Goal: Information Seeking & Learning: Learn about a topic

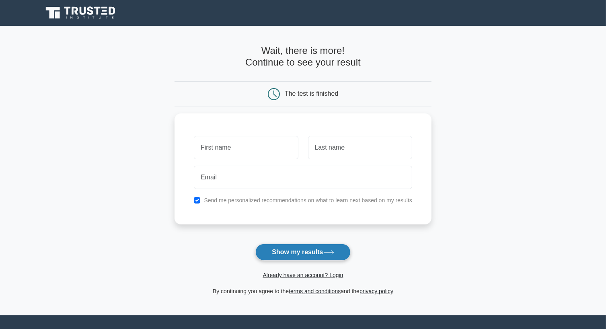
drag, startPoint x: 312, startPoint y: 254, endPoint x: 322, endPoint y: 253, distance: 9.4
click at [312, 254] on button "Show my results" at bounding box center [303, 252] width 95 height 17
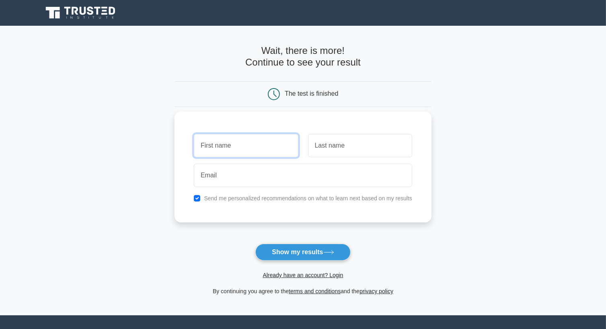
click at [220, 134] on input "text" at bounding box center [246, 145] width 104 height 23
type input "[PERSON_NAME]"
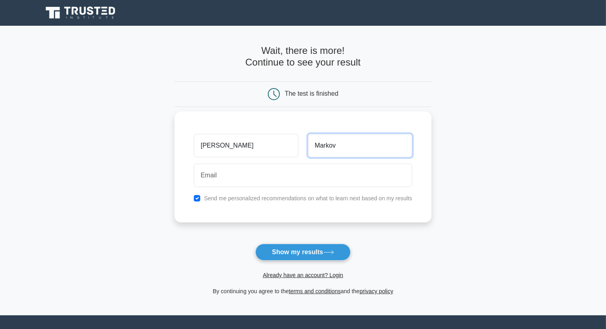
type input "Markov"
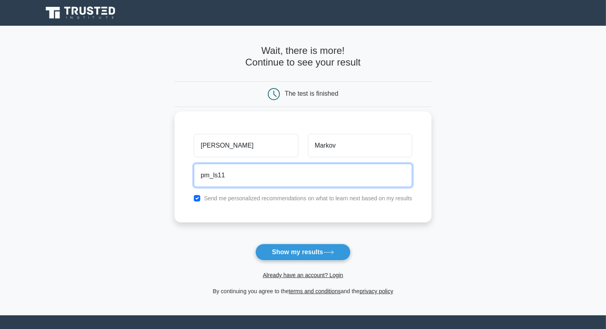
type input "pm_ls11@abv.bg"
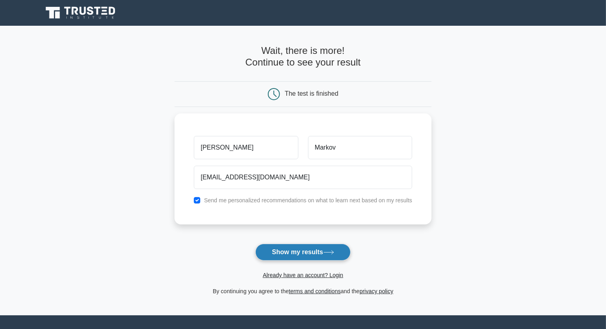
click at [300, 256] on button "Show my results" at bounding box center [303, 252] width 95 height 17
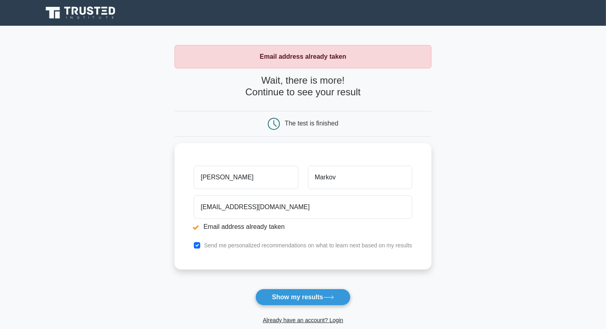
click at [308, 120] on div "The test is finished" at bounding box center [312, 123] width 54 height 7
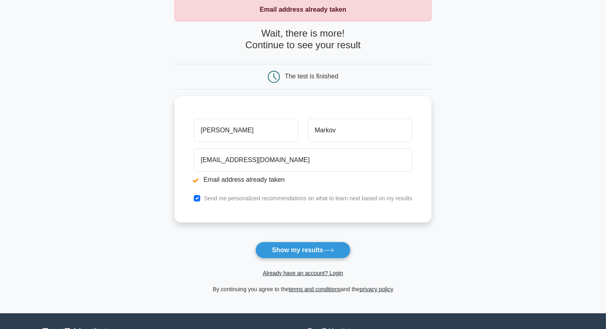
scroll to position [120, 0]
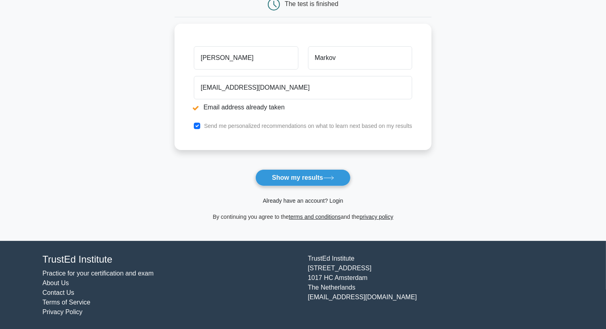
click at [335, 199] on link "Already have an account? Login" at bounding box center [303, 201] width 80 height 6
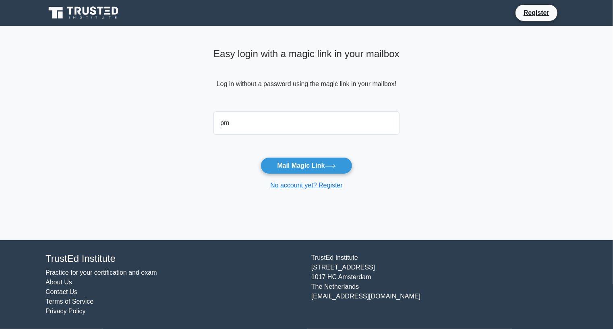
type input "pm_ls11@abv.bg"
click at [260, 157] on button "Mail Magic Link" at bounding box center [305, 165] width 91 height 17
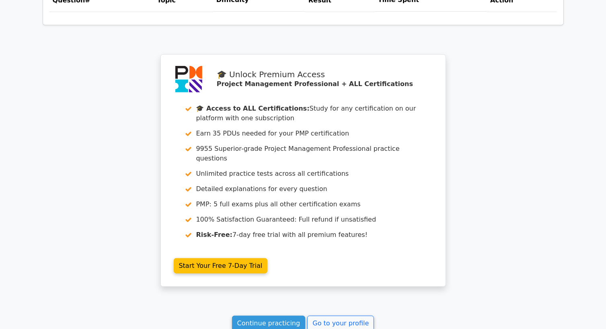
scroll to position [739, 0]
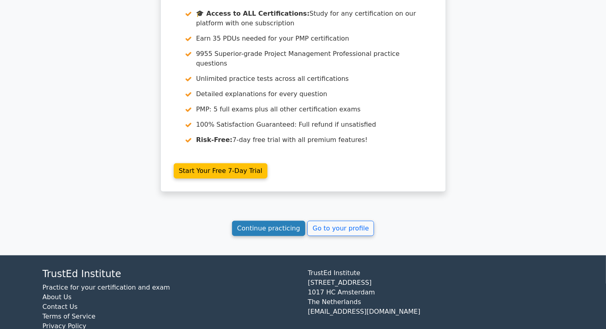
drag, startPoint x: 267, startPoint y: 206, endPoint x: 271, endPoint y: 206, distance: 4.4
click at [267, 221] on link "Continue practicing" at bounding box center [269, 228] width 74 height 15
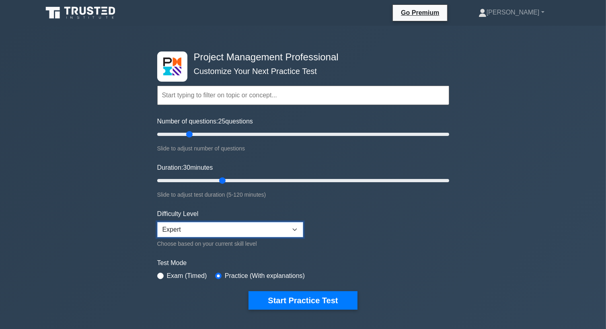
drag, startPoint x: 299, startPoint y: 227, endPoint x: 295, endPoint y: 229, distance: 5.2
click at [299, 227] on select "Beginner Intermediate Expert" at bounding box center [230, 229] width 146 height 15
select select "intermediate"
click at [157, 222] on select "Beginner Intermediate Expert" at bounding box center [230, 229] width 146 height 15
drag, startPoint x: 190, startPoint y: 134, endPoint x: 174, endPoint y: 137, distance: 16.3
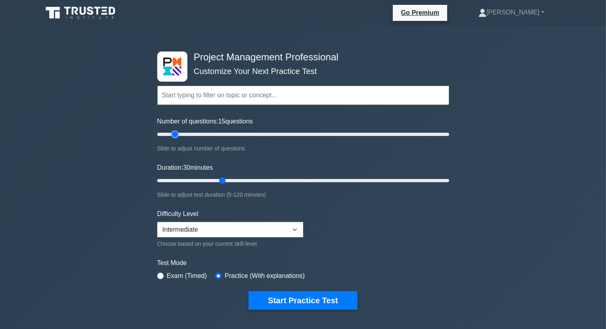
type input "15"
click at [174, 137] on input "Number of questions: 15 questions" at bounding box center [303, 135] width 292 height 10
drag, startPoint x: 219, startPoint y: 179, endPoint x: 188, endPoint y: 183, distance: 31.6
type input "15"
click at [188, 183] on input "Duration: 15 minutes" at bounding box center [303, 181] width 292 height 10
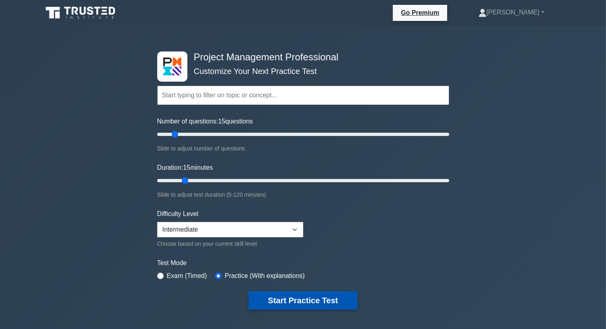
click at [306, 297] on button "Start Practice Test" at bounding box center [303, 300] width 109 height 19
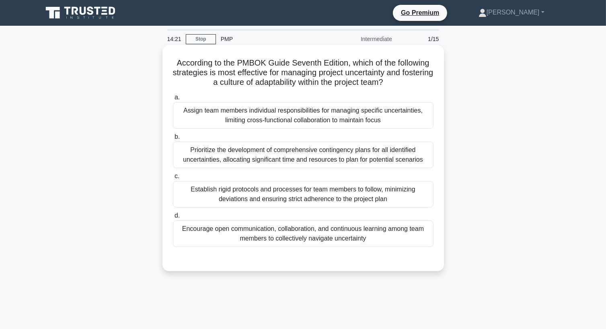
click at [326, 232] on div "Encourage open communication, collaboration, and continuous learning among team…" at bounding box center [303, 234] width 261 height 27
click at [173, 219] on input "d. Encourage open communication, collaboration, and continuous learning among t…" at bounding box center [173, 215] width 0 height 5
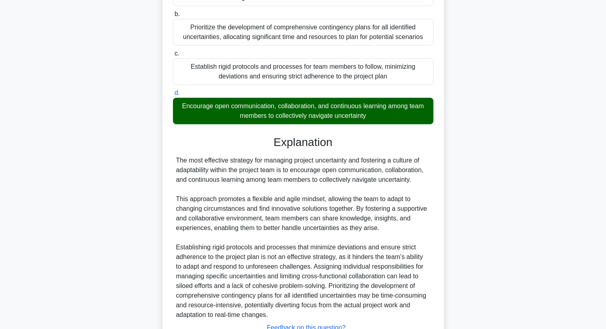
scroll to position [186, 0]
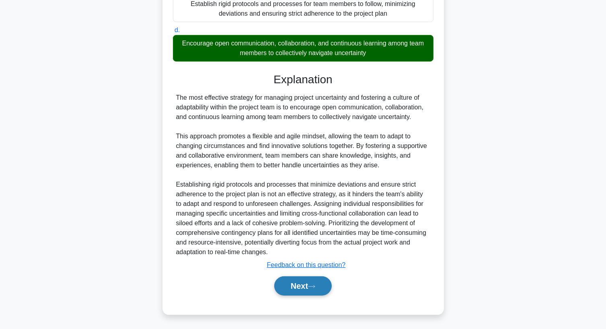
click at [303, 289] on button "Next" at bounding box center [303, 285] width 58 height 19
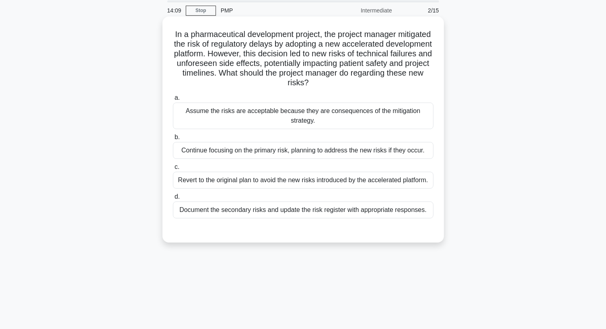
scroll to position [14, 0]
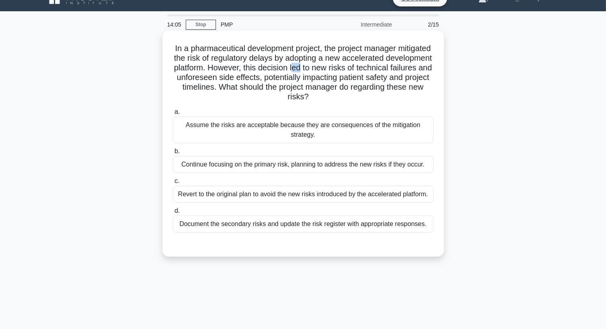
click at [357, 66] on h5 "In a pharmaceutical development project, the project manager mitigated the risk…" at bounding box center [303, 72] width 262 height 59
click at [400, 74] on h5 "In a pharmaceutical development project, the project manager mitigated the risk…" at bounding box center [303, 72] width 262 height 59
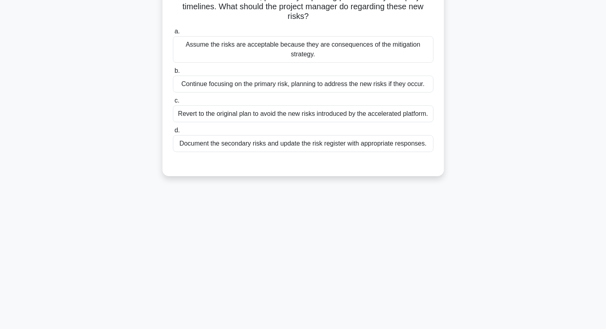
scroll to position [95, 0]
click at [384, 144] on div "Document the secondary risks and update the risk register with appropriate resp…" at bounding box center [303, 143] width 261 height 17
click at [173, 133] on input "d. Document the secondary risks and update the risk register with appropriate r…" at bounding box center [173, 130] width 0 height 5
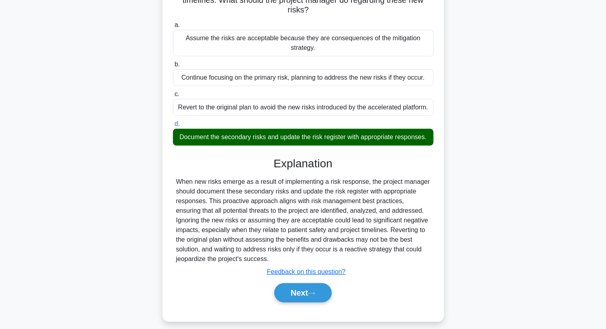
scroll to position [108, 0]
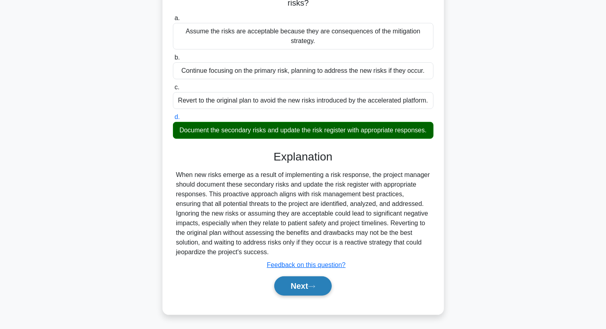
drag, startPoint x: 300, startPoint y: 287, endPoint x: 314, endPoint y: 286, distance: 14.5
click at [299, 287] on button "Next" at bounding box center [303, 285] width 58 height 19
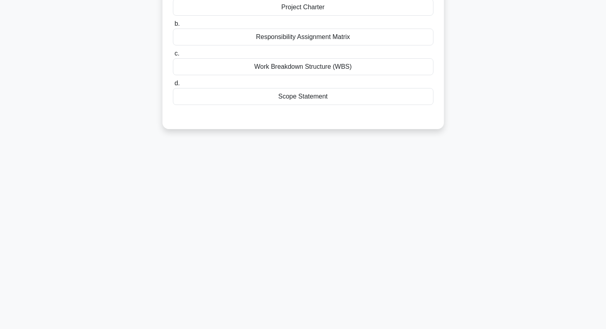
scroll to position [0, 0]
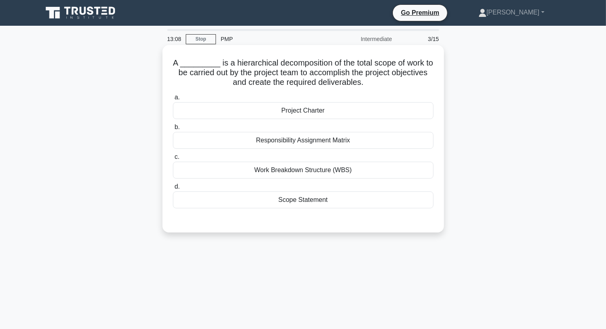
click at [293, 169] on div "Work Breakdown Structure (WBS)" at bounding box center [303, 170] width 261 height 17
click at [173, 160] on input "c. Work Breakdown Structure (WBS)" at bounding box center [173, 157] width 0 height 5
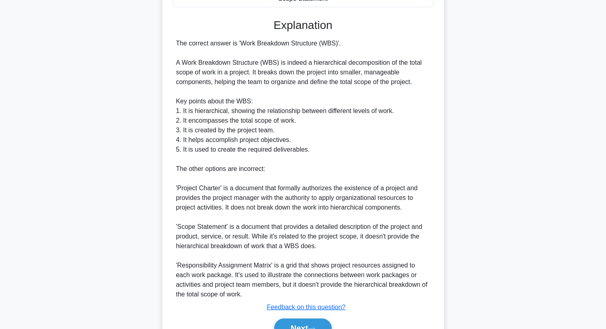
scroll to position [243, 0]
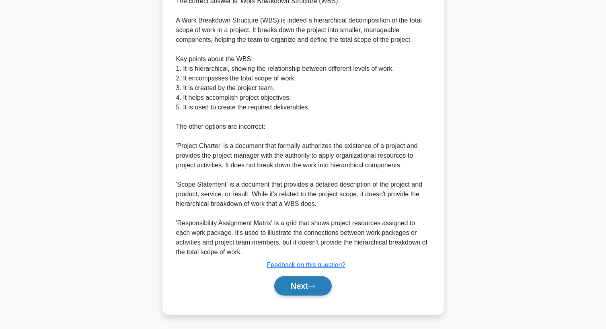
drag, startPoint x: 301, startPoint y: 282, endPoint x: 304, endPoint y: 280, distance: 4.1
click at [300, 282] on button "Next" at bounding box center [303, 285] width 58 height 19
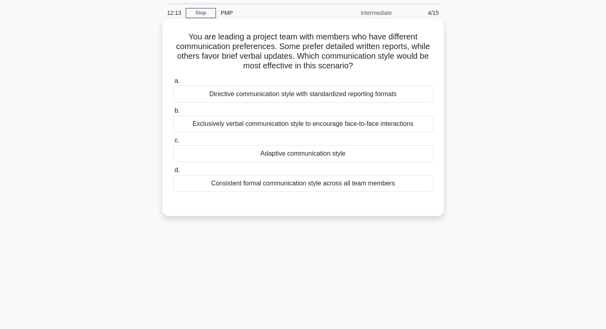
scroll to position [40, 0]
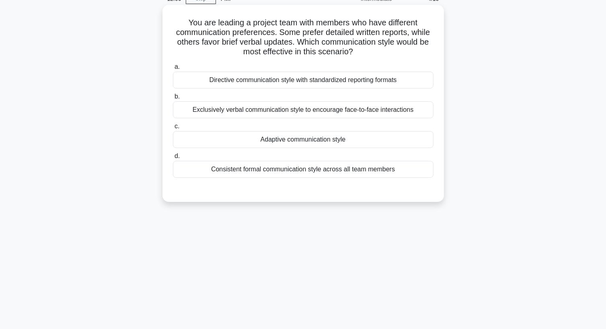
click at [298, 141] on div "Adaptive communication style" at bounding box center [303, 139] width 261 height 17
click at [173, 129] on input "c. Adaptive communication style" at bounding box center [173, 126] width 0 height 5
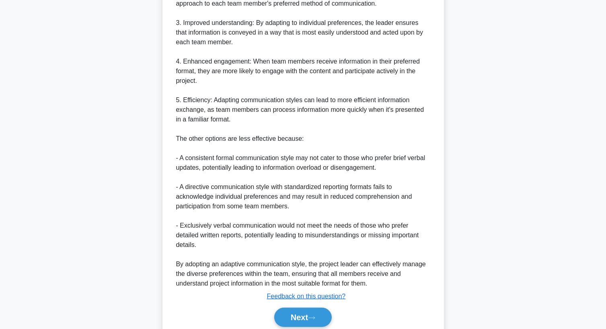
scroll to position [350, 0]
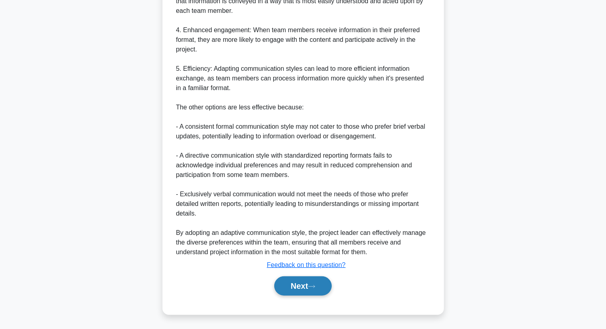
click at [294, 283] on button "Next" at bounding box center [303, 285] width 58 height 19
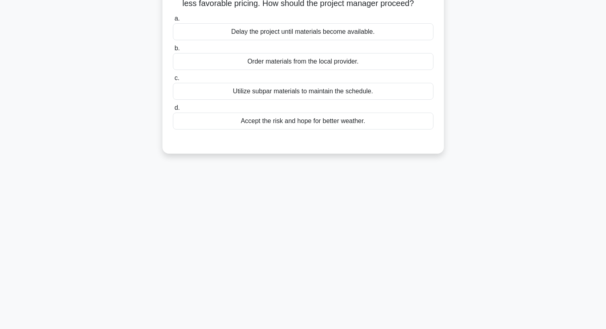
scroll to position [80, 0]
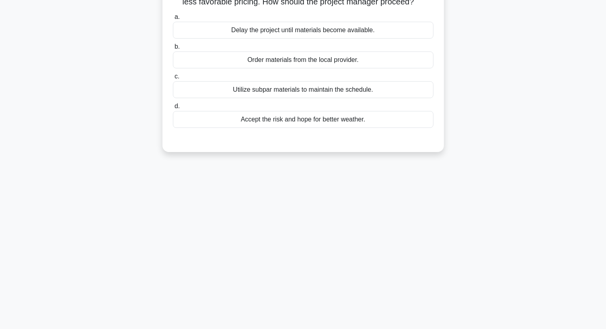
click at [293, 68] on div "Order materials from the local provider." at bounding box center [303, 60] width 261 height 17
click at [173, 50] on input "b. Order materials from the local provider." at bounding box center [173, 46] width 0 height 5
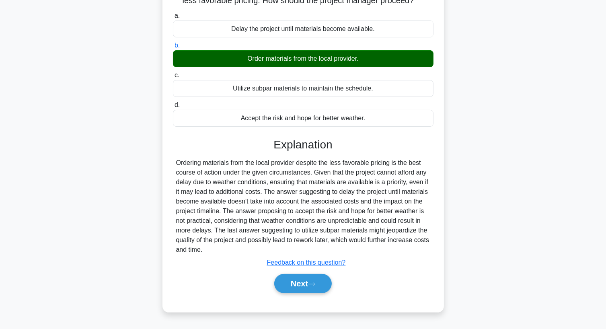
scroll to position [105, 0]
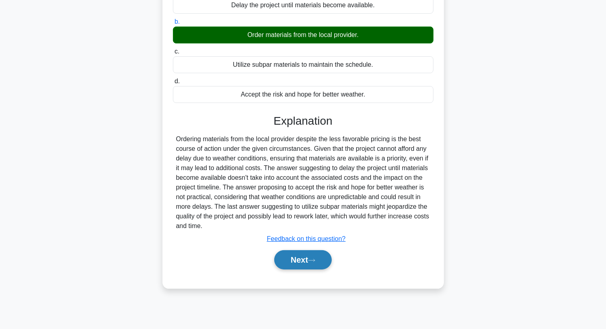
click at [290, 266] on button "Next" at bounding box center [303, 259] width 58 height 19
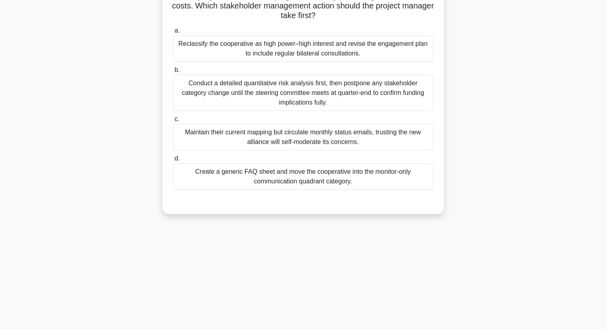
click at [326, 46] on div "Reclassify the cooperative as high power–high interest and revise the engagemen…" at bounding box center [303, 48] width 261 height 27
click at [173, 33] on input "a. Reclassify the cooperative as high power–high interest and revise the engage…" at bounding box center [173, 30] width 0 height 5
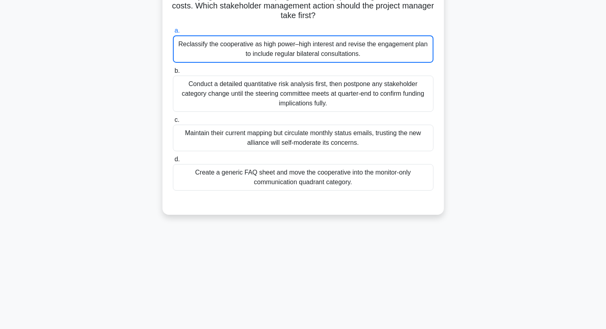
click at [285, 46] on div "Reclassify the cooperative as high power–high interest and revise the engagemen…" at bounding box center [303, 48] width 261 height 27
click at [173, 33] on input "a. Reclassify the cooperative as high power–high interest and revise the engage…" at bounding box center [173, 30] width 0 height 5
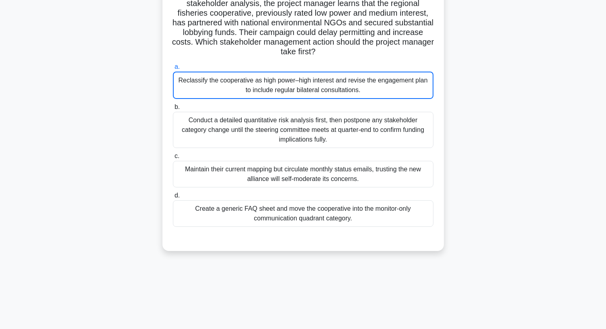
scroll to position [0, 0]
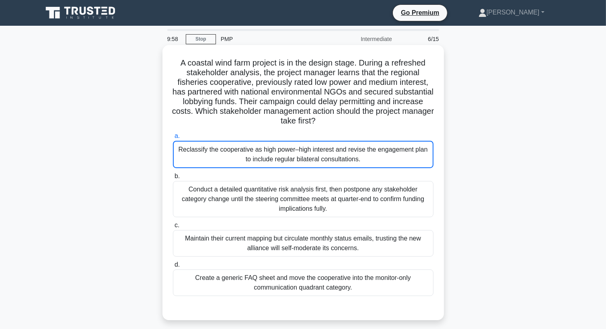
click at [245, 150] on div "Reclassify the cooperative as high power–high interest and revise the engagemen…" at bounding box center [303, 154] width 261 height 27
click at [173, 139] on input "a. Reclassify the cooperative as high power–high interest and revise the engage…" at bounding box center [173, 136] width 0 height 5
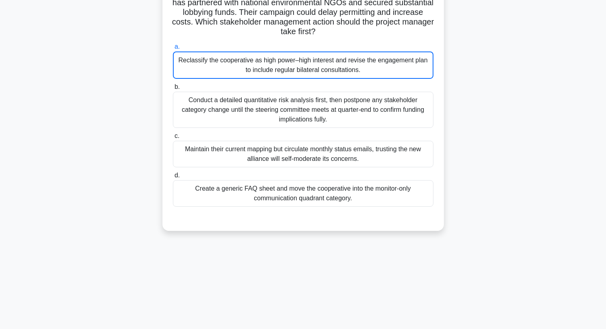
scroll to position [105, 0]
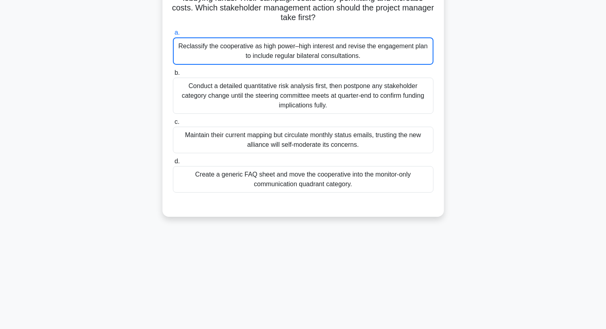
click at [259, 234] on div "9:56 Stop PMP Intermediate 6/15 A coastal wind farm project is in the design st…" at bounding box center [303, 125] width 531 height 402
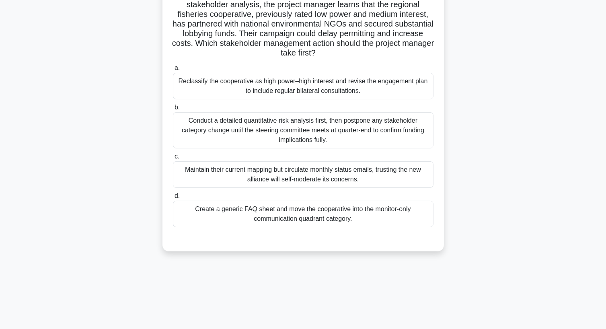
scroll to position [25, 0]
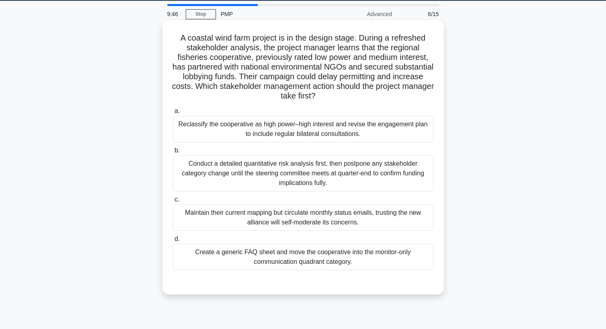
click at [294, 127] on div "Reclassify the cooperative as high power–high interest and revise the engagemen…" at bounding box center [303, 129] width 261 height 27
click at [173, 114] on input "a. Reclassify the cooperative as high power–high interest and revise the engage…" at bounding box center [173, 111] width 0 height 5
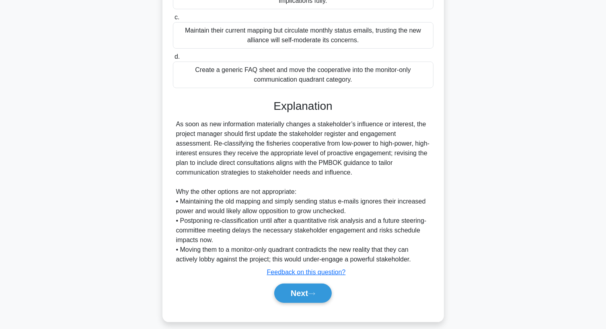
scroll to position [215, 0]
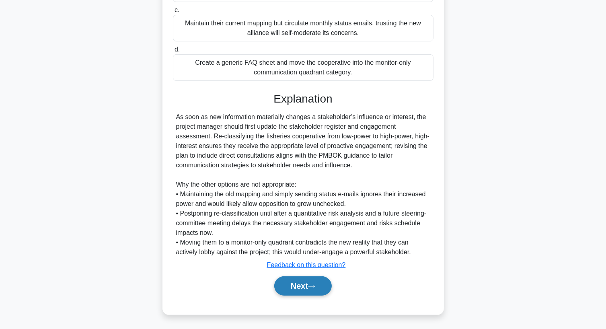
click at [291, 284] on button "Next" at bounding box center [303, 285] width 58 height 19
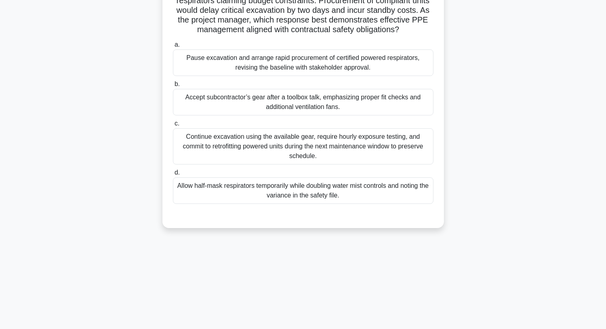
scroll to position [105, 0]
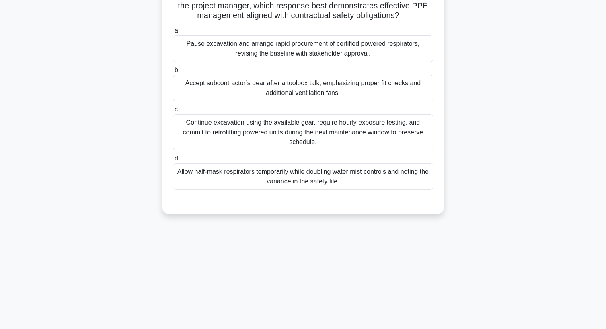
click at [299, 139] on div "Continue excavation using the available gear, require hourly exposure testing, …" at bounding box center [303, 132] width 261 height 36
click at [173, 112] on input "c. Continue excavation using the available gear, require hourly exposure testin…" at bounding box center [173, 109] width 0 height 5
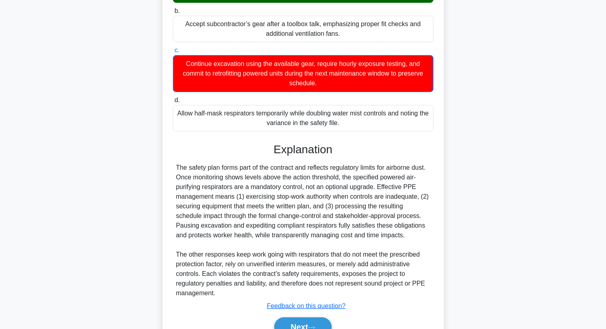
scroll to position [215, 0]
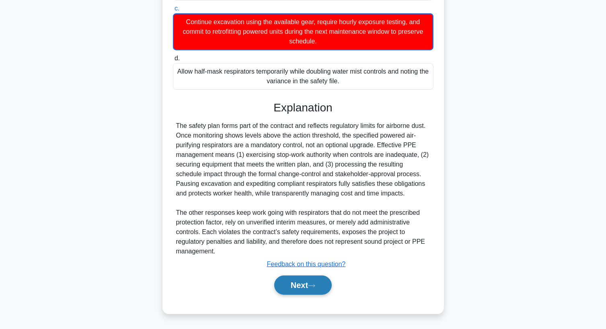
click at [299, 283] on button "Next" at bounding box center [303, 285] width 58 height 19
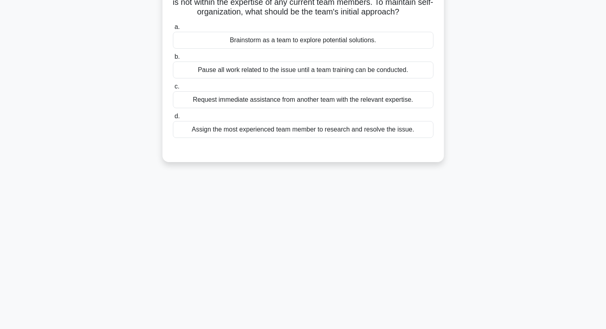
scroll to position [80, 0]
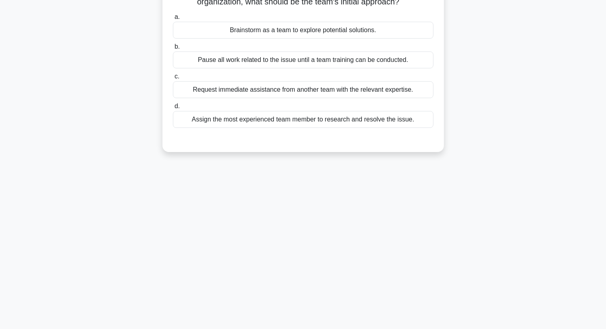
click at [302, 39] on div "Brainstorm as a team to explore potential solutions." at bounding box center [303, 30] width 261 height 17
click at [173, 20] on input "a. Brainstorm as a team to explore potential solutions." at bounding box center [173, 16] width 0 height 5
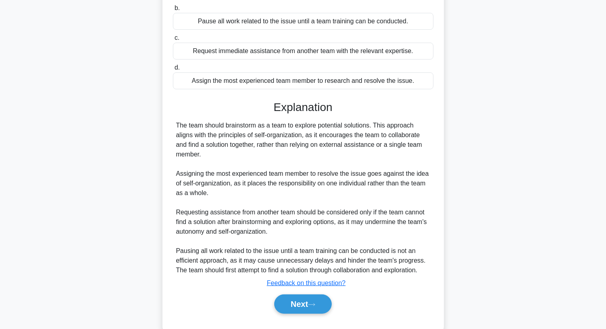
scroll to position [147, 0]
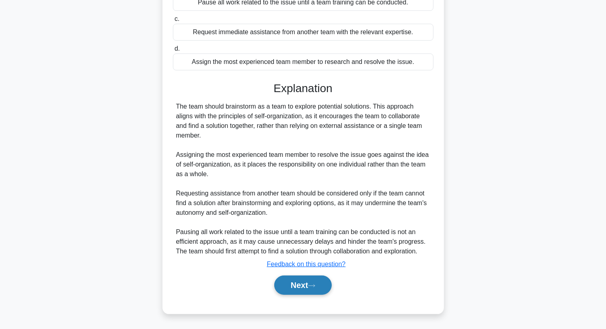
drag, startPoint x: 298, startPoint y: 288, endPoint x: 314, endPoint y: 286, distance: 15.8
click at [298, 287] on button "Next" at bounding box center [303, 285] width 58 height 19
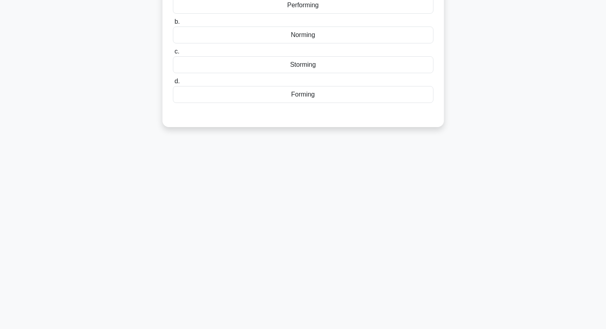
scroll to position [0, 0]
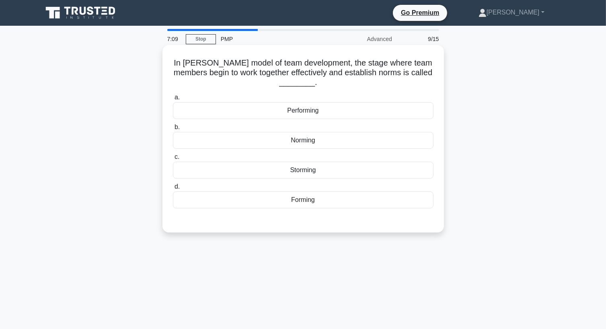
click at [305, 171] on div "Storming" at bounding box center [303, 170] width 261 height 17
click at [173, 160] on input "c. Storming" at bounding box center [173, 157] width 0 height 5
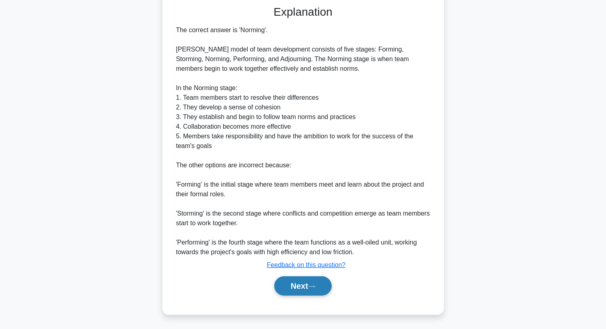
click at [301, 287] on button "Next" at bounding box center [303, 285] width 58 height 19
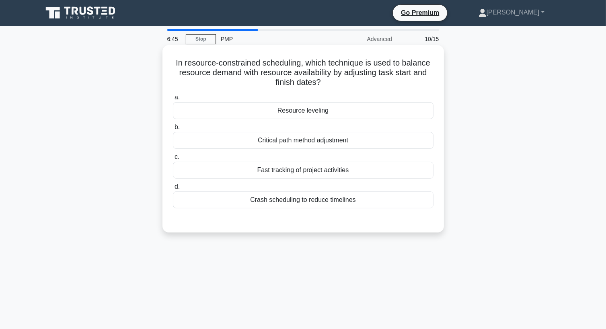
click at [298, 113] on div "Resource leveling" at bounding box center [303, 110] width 261 height 17
click at [173, 100] on input "a. Resource leveling" at bounding box center [173, 97] width 0 height 5
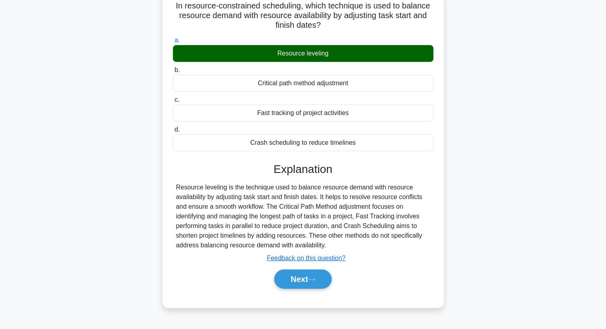
scroll to position [105, 0]
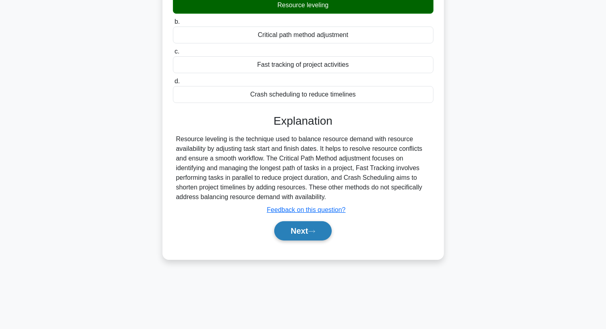
click at [298, 231] on button "Next" at bounding box center [303, 230] width 58 height 19
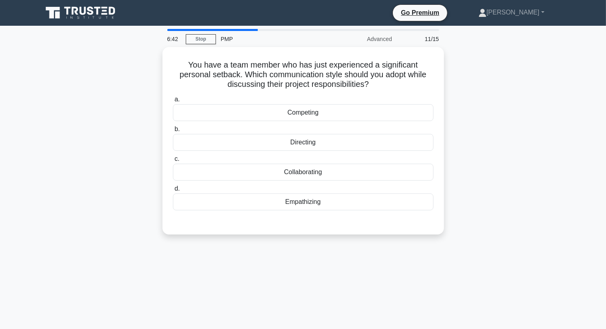
scroll to position [0, 0]
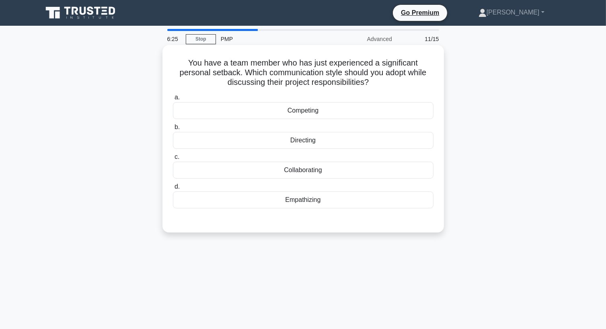
click at [305, 169] on div "Collaborating" at bounding box center [303, 170] width 261 height 17
click at [173, 160] on input "c. Collaborating" at bounding box center [173, 157] width 0 height 5
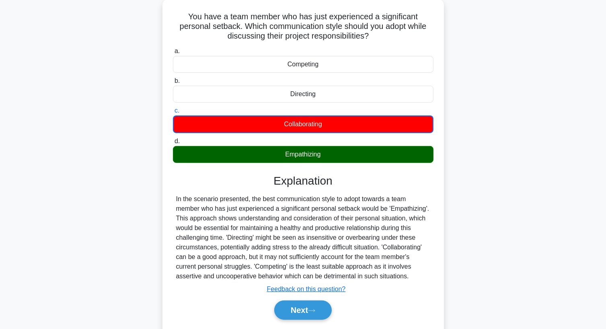
scroll to position [105, 0]
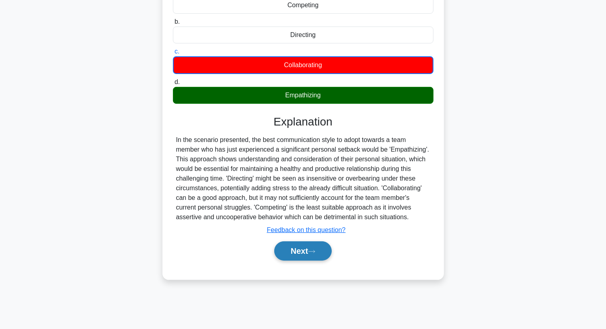
click at [308, 251] on button "Next" at bounding box center [303, 250] width 58 height 19
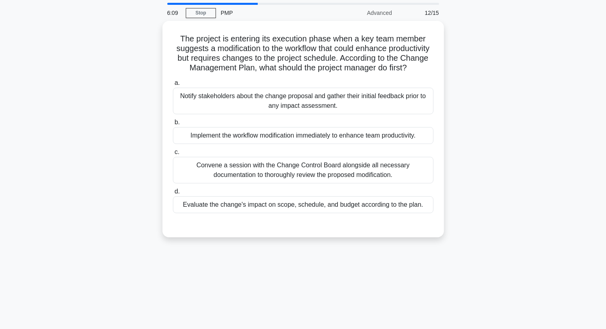
scroll to position [40, 0]
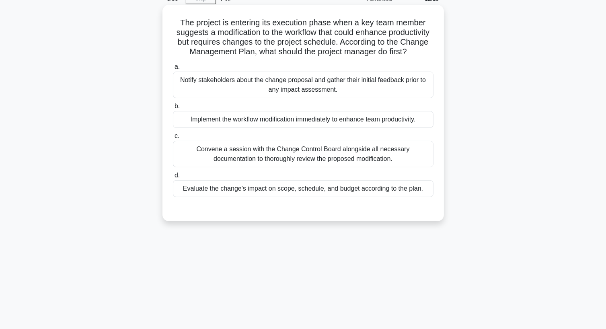
click at [267, 197] on div "Evaluate the change's impact on scope, schedule, and budget according to the pl…" at bounding box center [303, 188] width 261 height 17
click at [361, 197] on div "Evaluate the change's impact on scope, schedule, and budget according to the pl…" at bounding box center [303, 188] width 261 height 17
click at [173, 178] on input "d. Evaluate the change's impact on scope, schedule, and budget according to the…" at bounding box center [173, 175] width 0 height 5
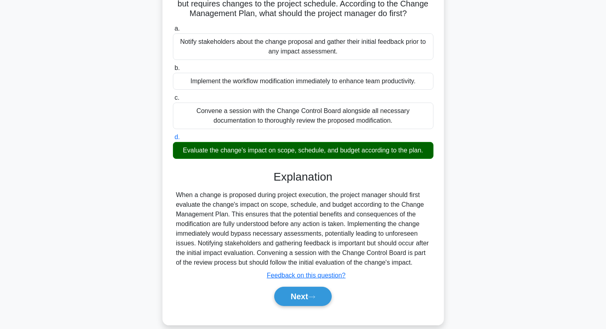
scroll to position [105, 0]
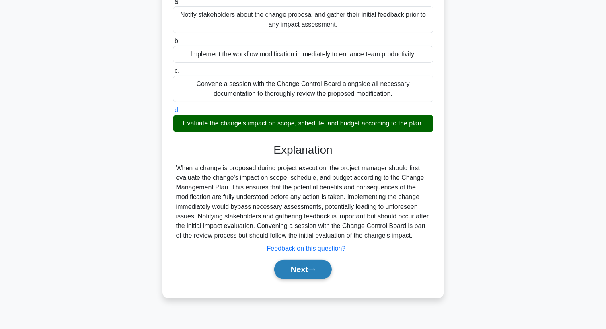
click at [303, 279] on button "Next" at bounding box center [303, 269] width 58 height 19
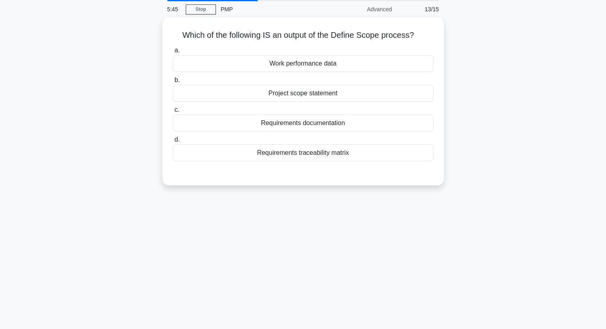
scroll to position [0, 0]
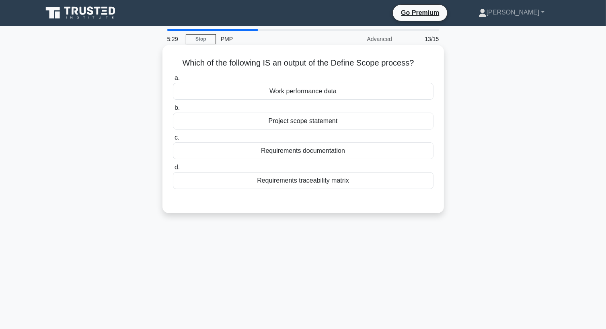
click at [304, 122] on div "Project scope statement" at bounding box center [303, 121] width 261 height 17
click at [173, 111] on input "b. Project scope statement" at bounding box center [173, 107] width 0 height 5
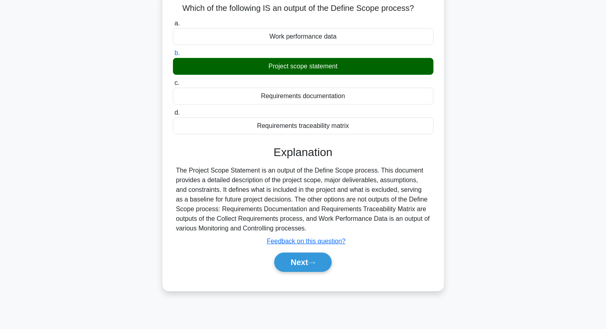
scroll to position [105, 0]
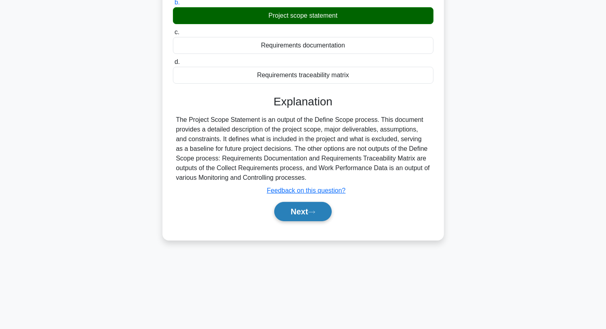
click at [295, 210] on button "Next" at bounding box center [303, 211] width 58 height 19
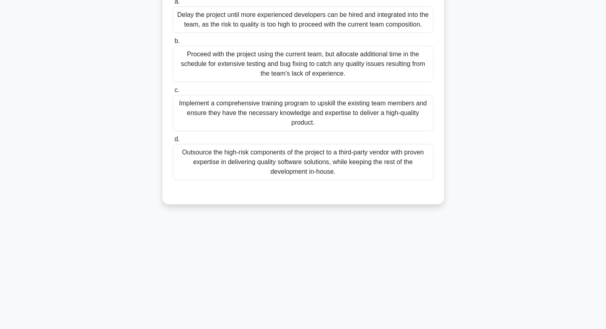
click at [293, 105] on div "Implement a comprehensive training program to upskill the existing team members…" at bounding box center [303, 113] width 261 height 36
click at [173, 93] on input "c. Implement a comprehensive training program to upskill the existing team memb…" at bounding box center [173, 90] width 0 height 5
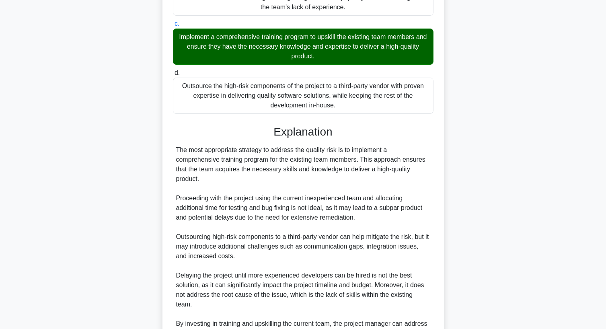
scroll to position [263, 0]
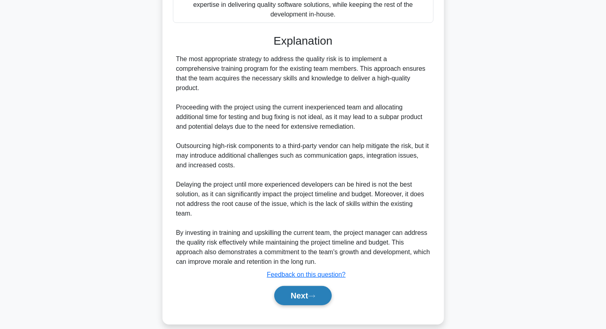
click at [299, 286] on button "Next" at bounding box center [303, 295] width 58 height 19
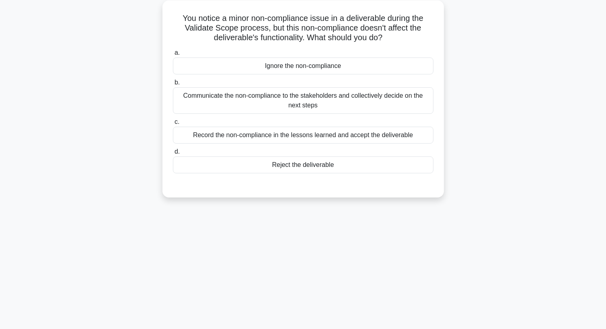
scroll to position [0, 0]
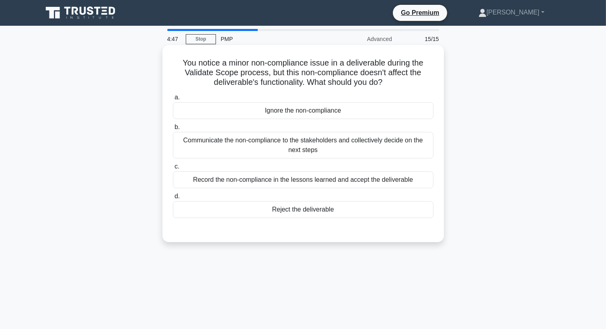
click at [295, 149] on div "Communicate the non-compliance to the stakeholders and collectively decide on t…" at bounding box center [303, 145] width 261 height 27
click at [173, 130] on input "b. Communicate the non-compliance to the stakeholders and collectively decide o…" at bounding box center [173, 127] width 0 height 5
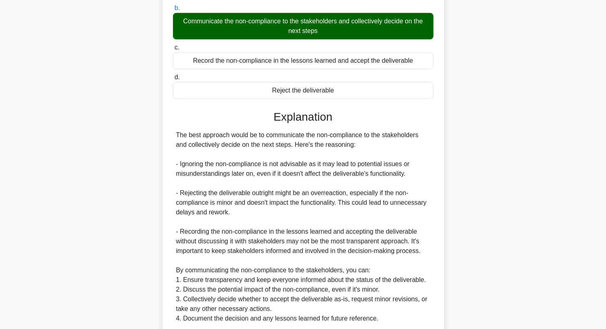
scroll to position [215, 0]
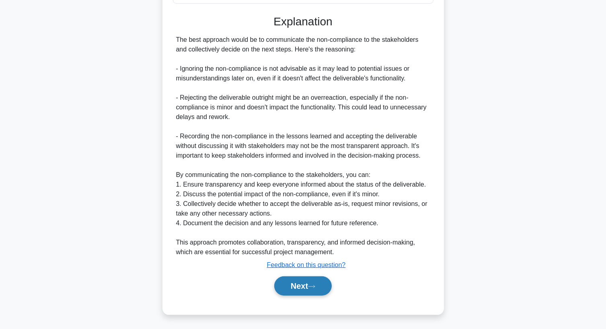
click at [303, 286] on button "Next" at bounding box center [303, 285] width 58 height 19
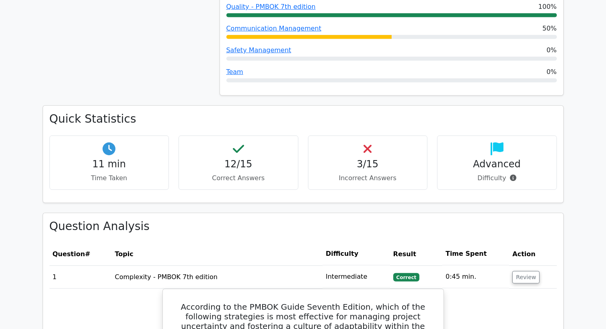
scroll to position [483, 0]
